Goal: Task Accomplishment & Management: Complete application form

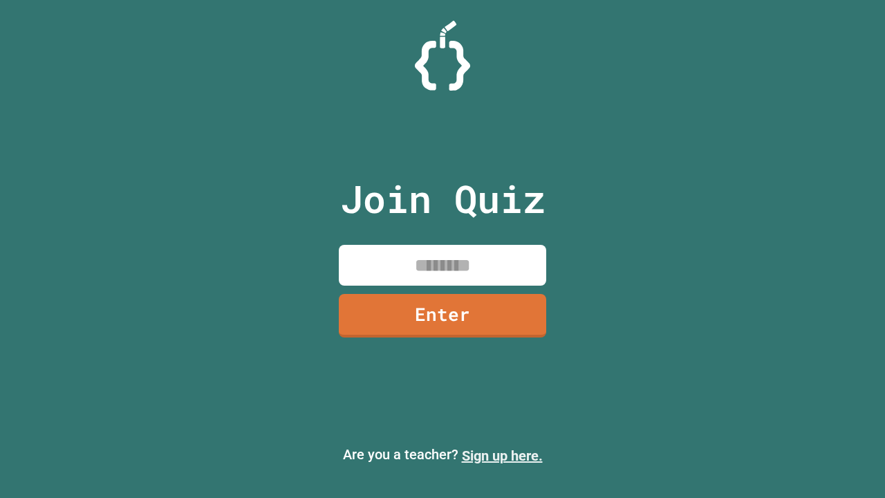
click at [502, 456] on link "Sign up here." at bounding box center [502, 455] width 81 height 17
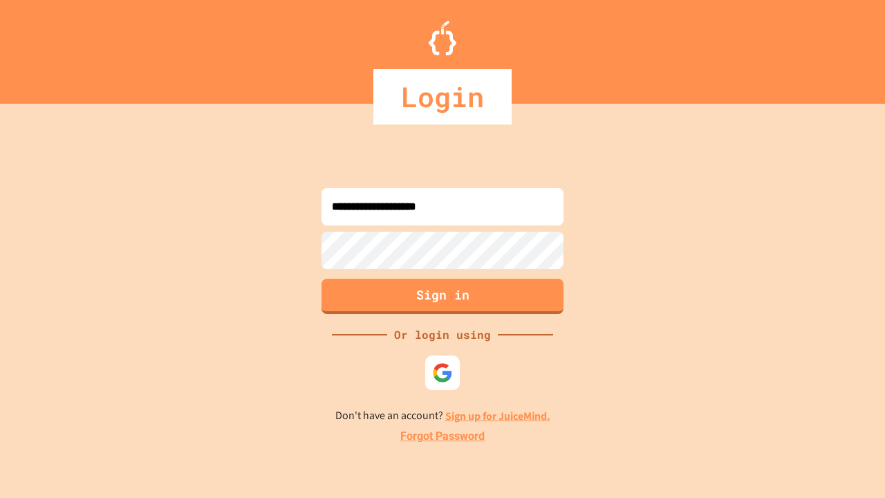
type input "**********"
